Goal: Task Accomplishment & Management: Use online tool/utility

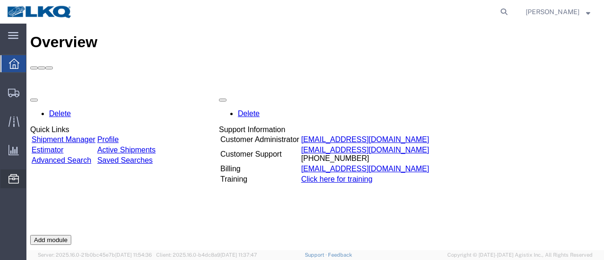
click at [0, 0] on span "Location Appointment" at bounding box center [0, 0] width 0 height 0
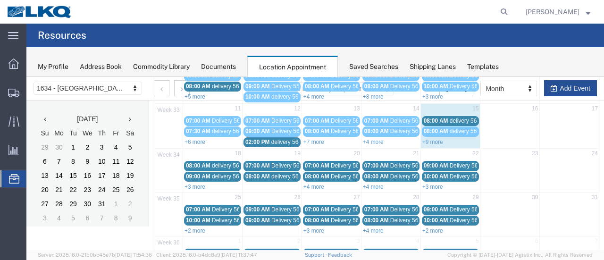
scroll to position [161, 0]
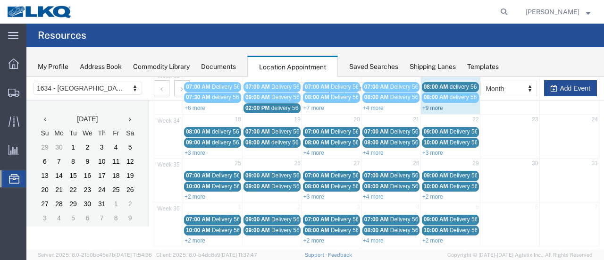
click at [428, 106] on link "+9 more" at bounding box center [432, 108] width 21 height 7
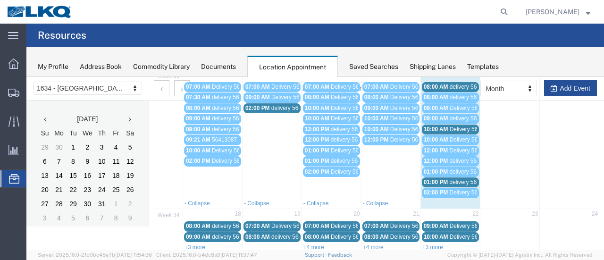
click at [452, 126] on span "Delivery 56137962" at bounding box center [472, 129] width 47 height 7
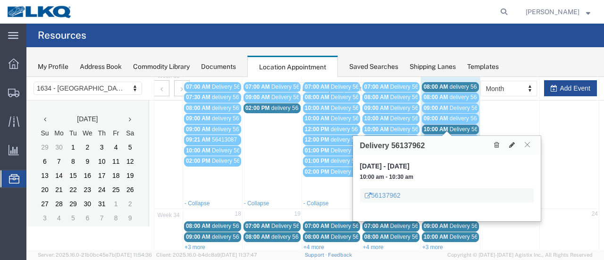
click at [527, 143] on icon at bounding box center [526, 144] width 5 height 6
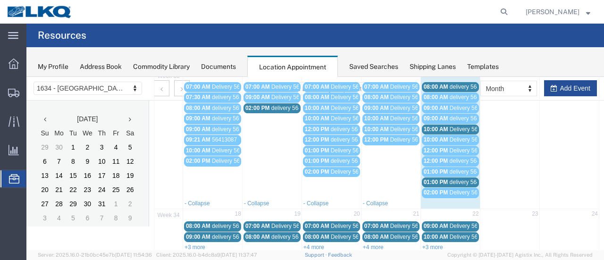
click at [457, 179] on span "delivery 56495634" at bounding box center [472, 182] width 46 height 7
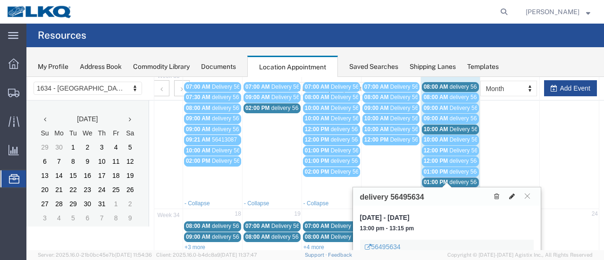
click at [511, 194] on icon at bounding box center [512, 196] width 6 height 7
select select "1"
select select
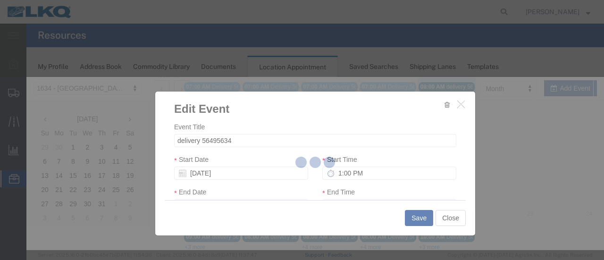
select select
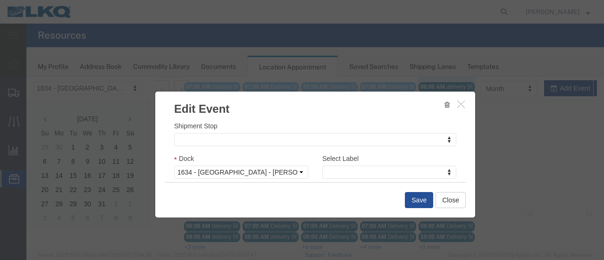
scroll to position [141, 0]
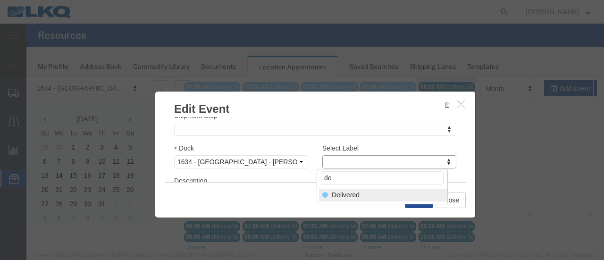
type input "de"
select select "40"
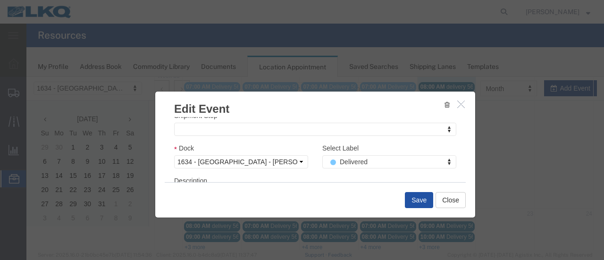
click at [413, 198] on button "Save" at bounding box center [419, 200] width 28 height 16
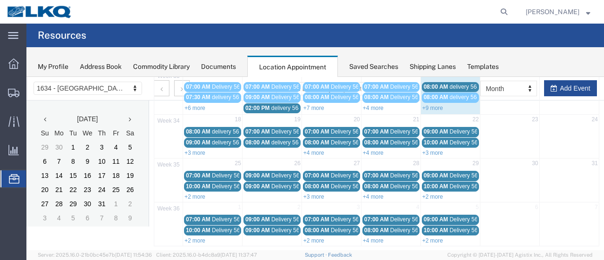
scroll to position [60, 0]
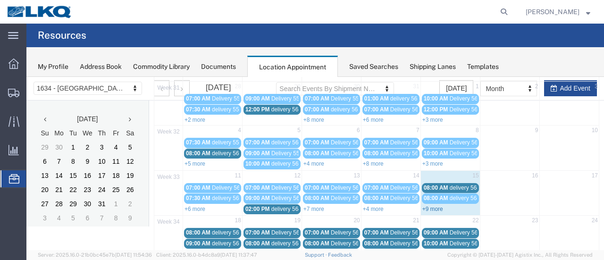
click at [424, 206] on link "+9 more" at bounding box center [432, 209] width 21 height 7
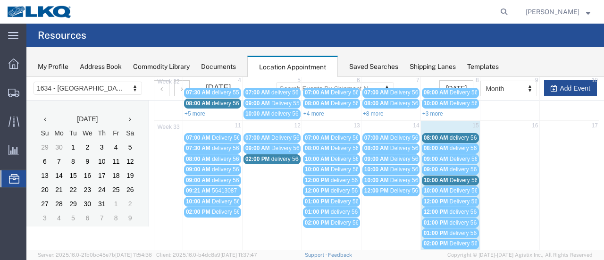
scroll to position [202, 0]
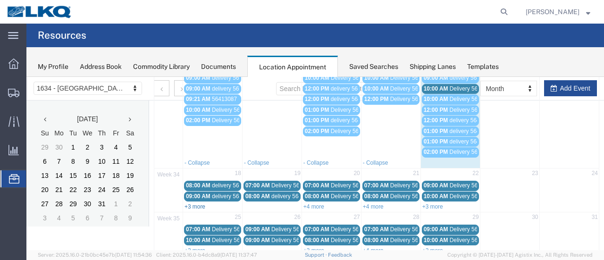
click at [193, 203] on link "+3 more" at bounding box center [194, 206] width 21 height 7
